Goal: Information Seeking & Learning: Learn about a topic

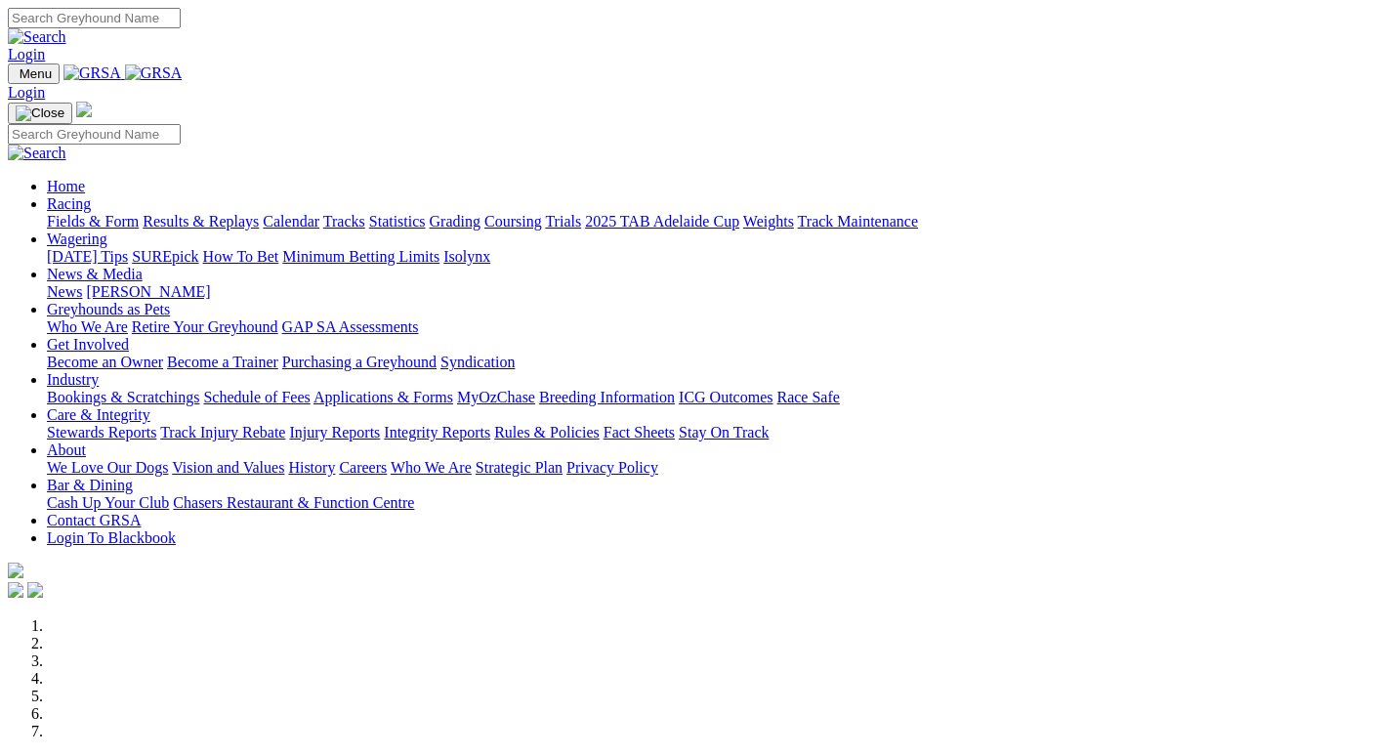
scroll to position [684, 0]
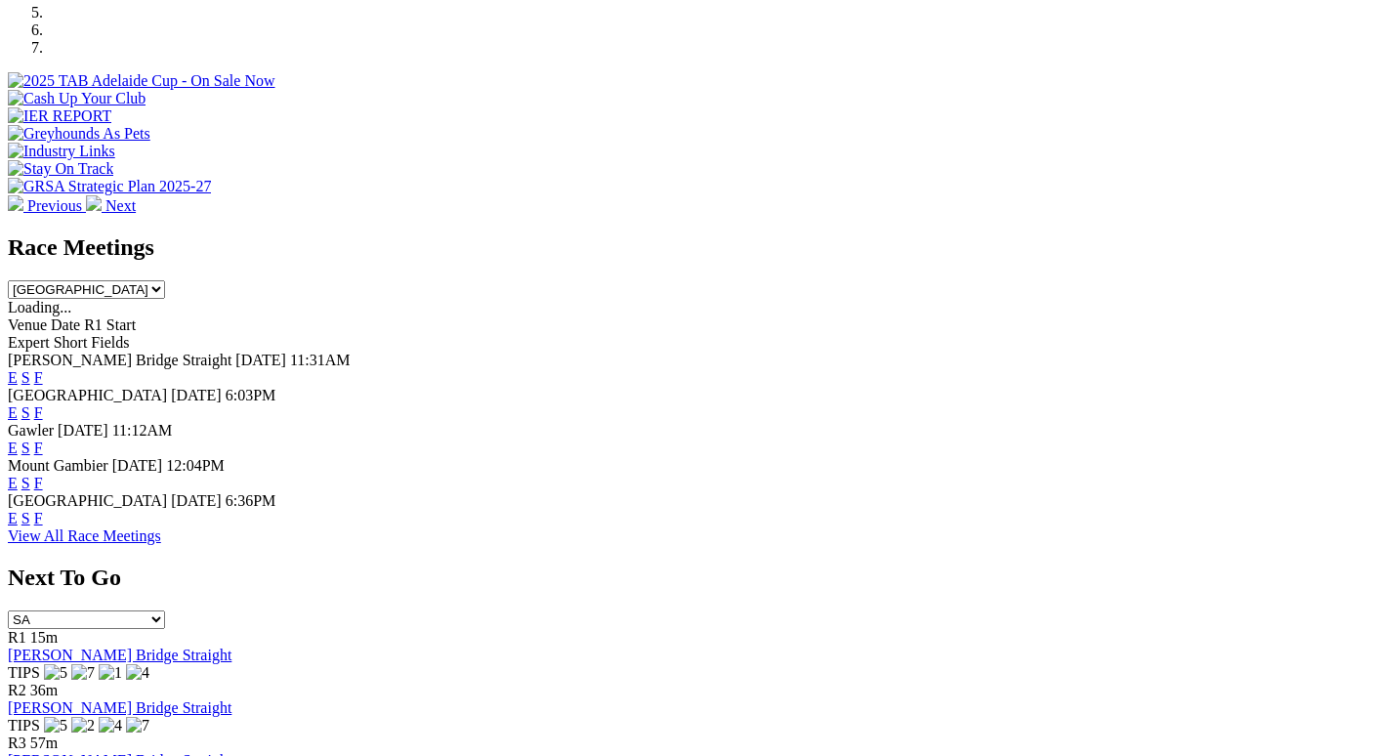
click at [43, 510] on link "F" at bounding box center [38, 518] width 9 height 17
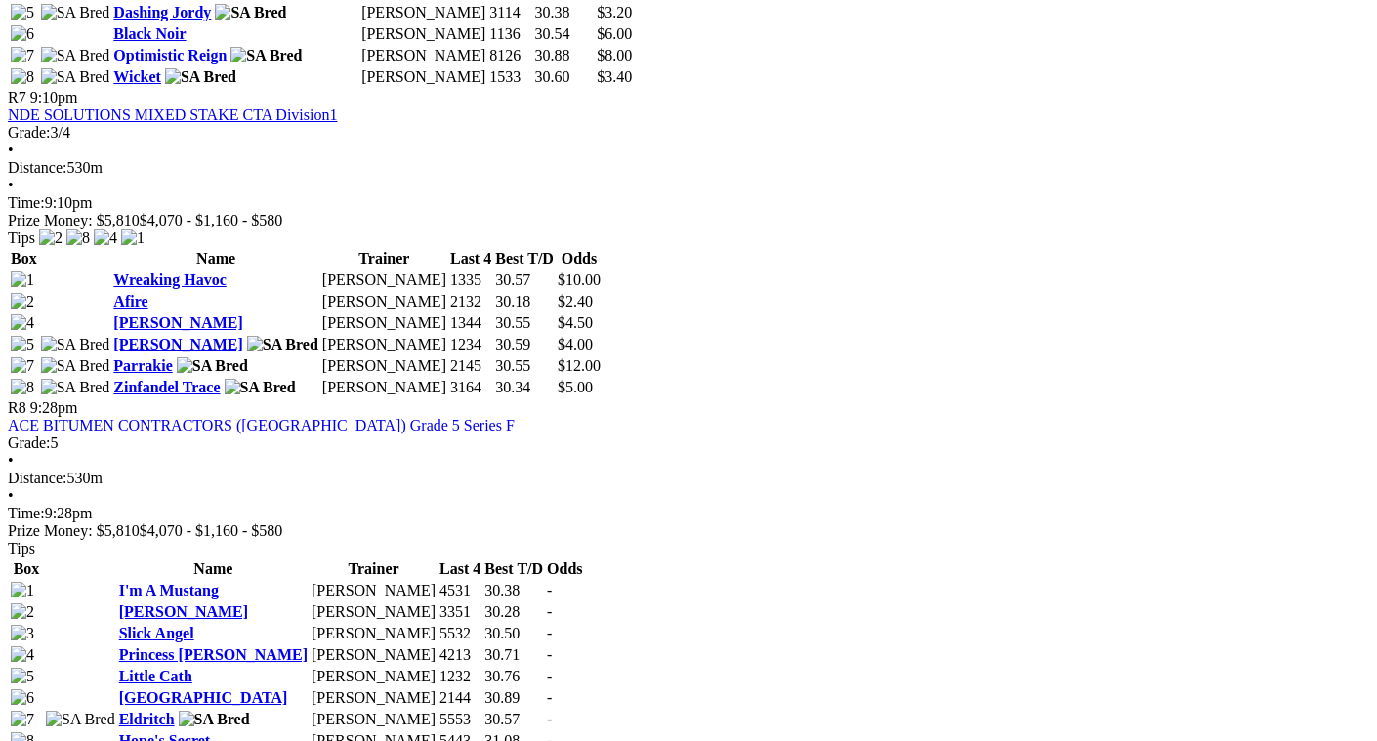
scroll to position [3027, 0]
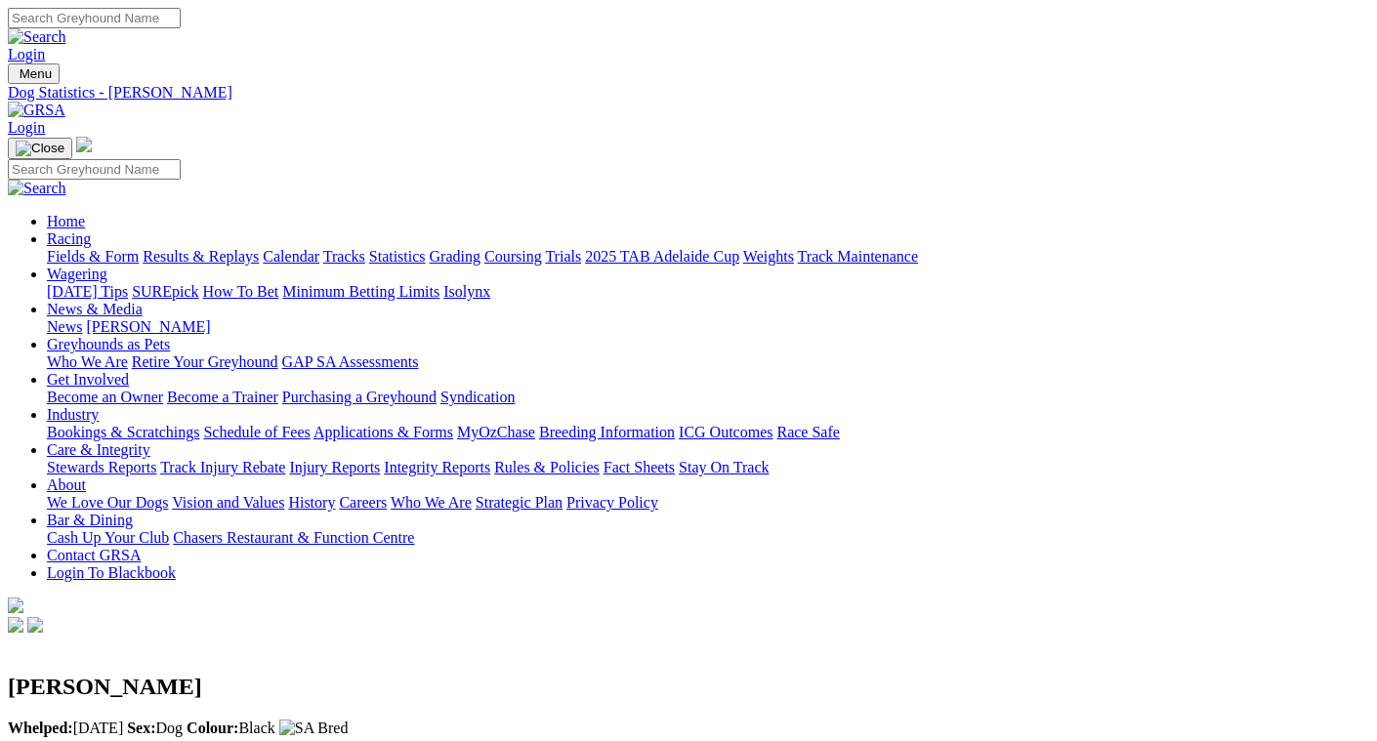
click at [426, 248] on link "Statistics" at bounding box center [397, 256] width 57 height 17
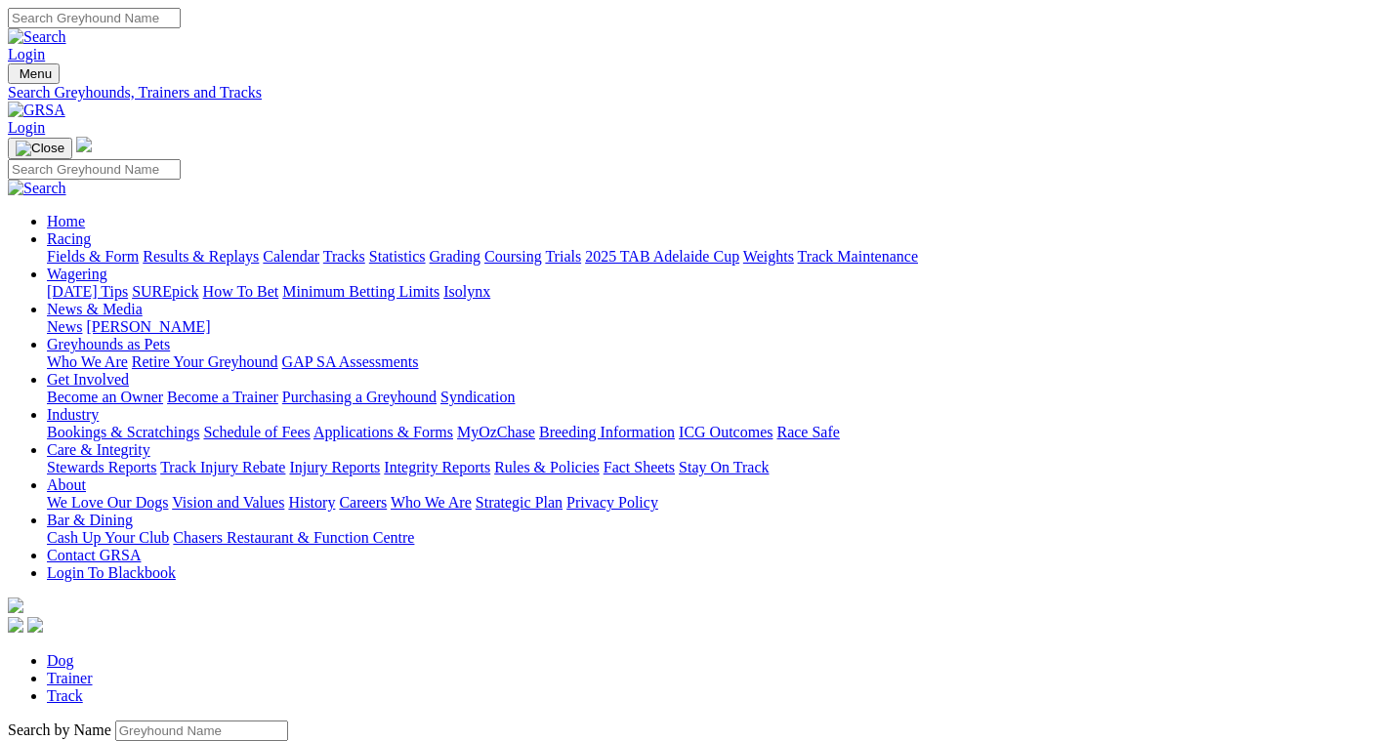
click at [93, 670] on link "Trainer" at bounding box center [70, 678] width 46 height 17
type input "paul fagan"
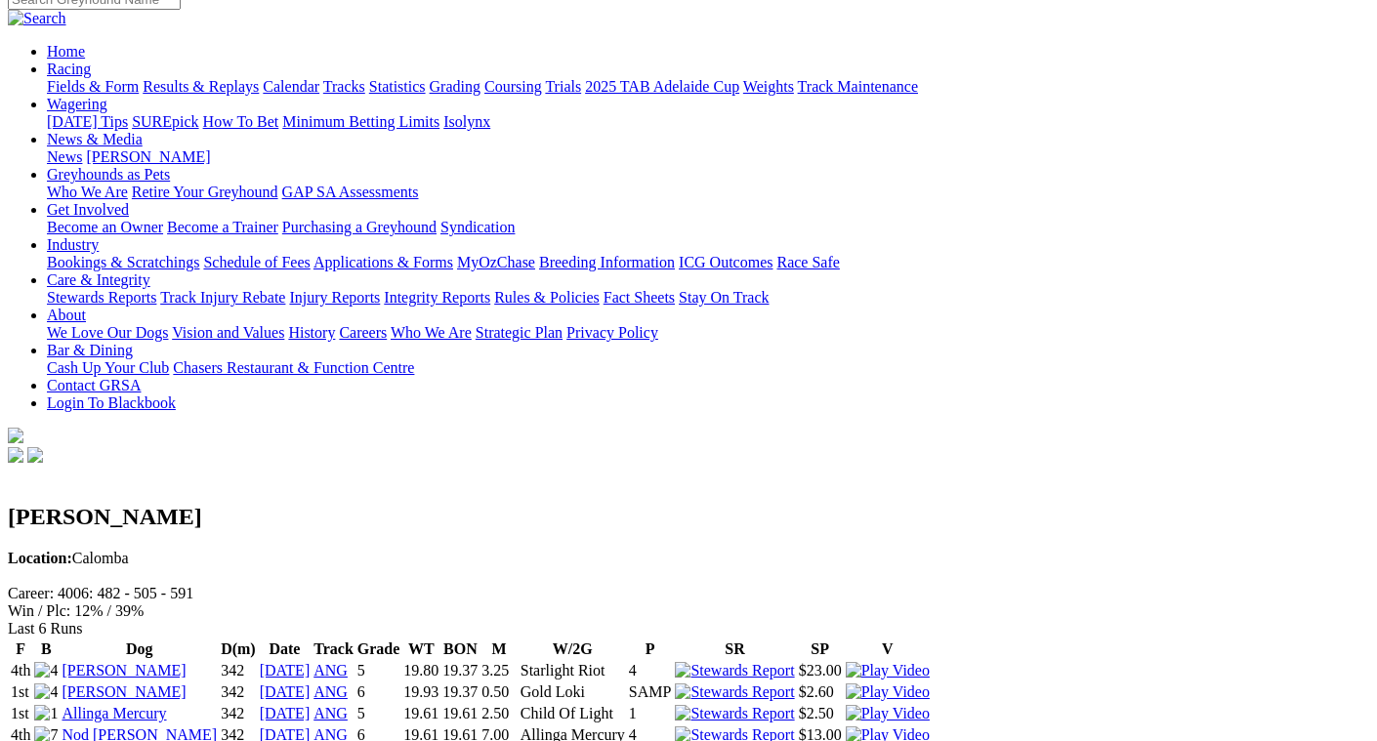
scroll to position [195, 0]
